Goal: Task Accomplishment & Management: Use online tool/utility

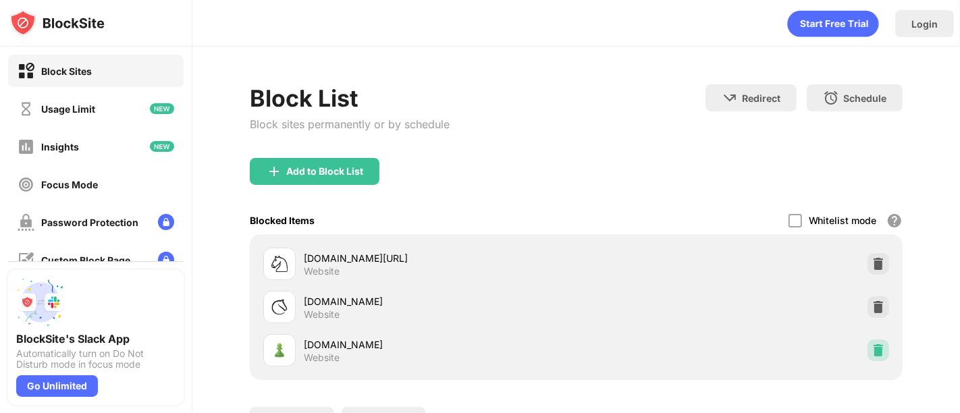
click at [872, 344] on img at bounding box center [879, 351] width 14 height 14
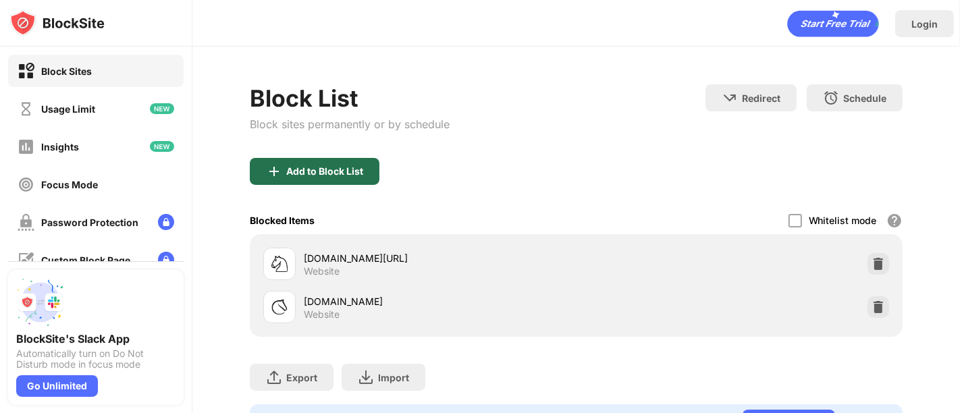
click at [355, 176] on div "Add to Block List" at bounding box center [324, 171] width 77 height 11
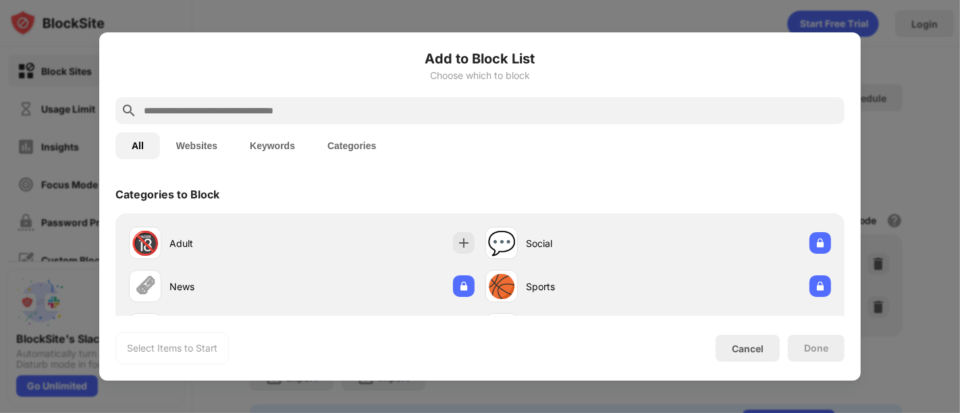
click at [290, 107] on input "text" at bounding box center [490, 111] width 697 height 16
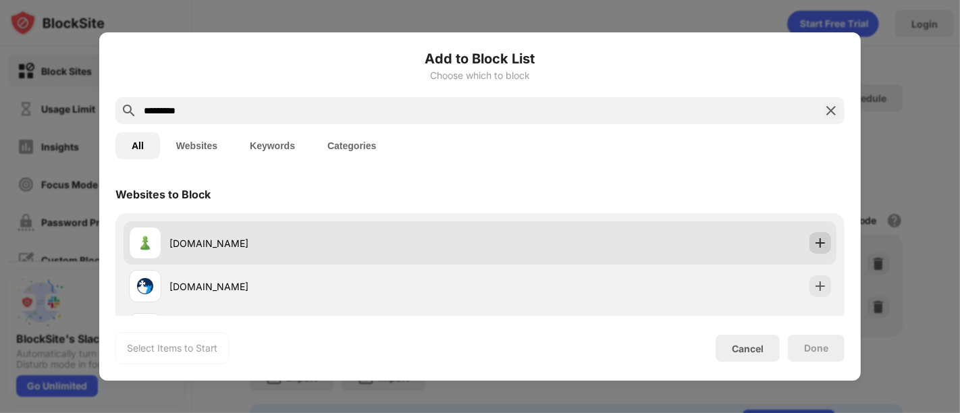
type input "*********"
click at [814, 240] on img at bounding box center [821, 243] width 14 height 14
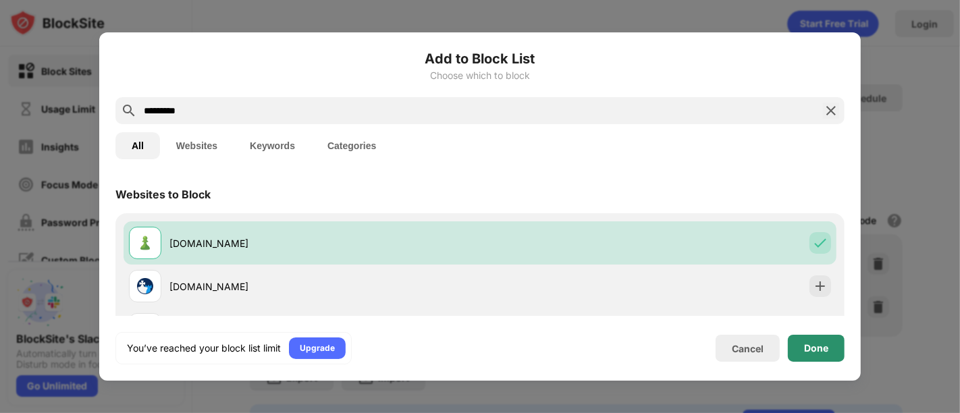
click at [814, 343] on div "Done" at bounding box center [816, 348] width 24 height 11
